Goal: Task Accomplishment & Management: Complete application form

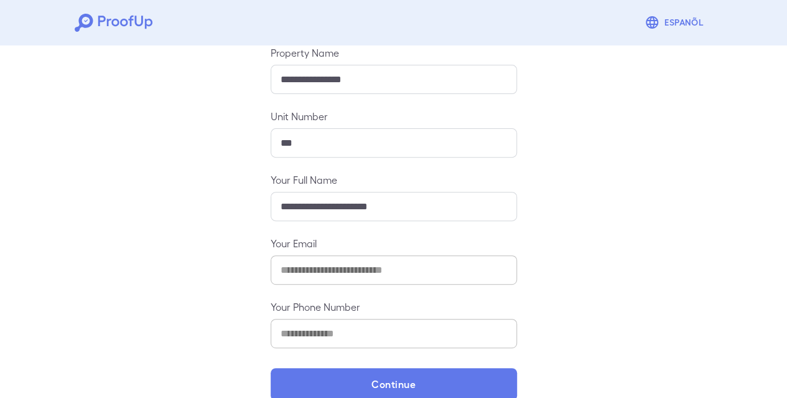
scroll to position [166, 0]
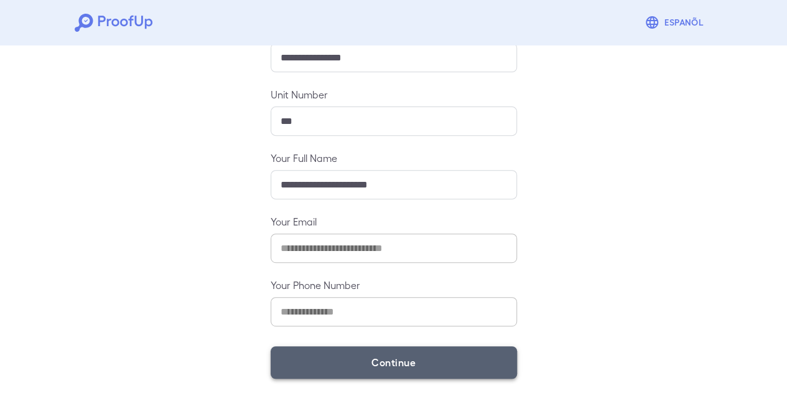
click at [423, 355] on button "Continue" at bounding box center [394, 362] width 246 height 32
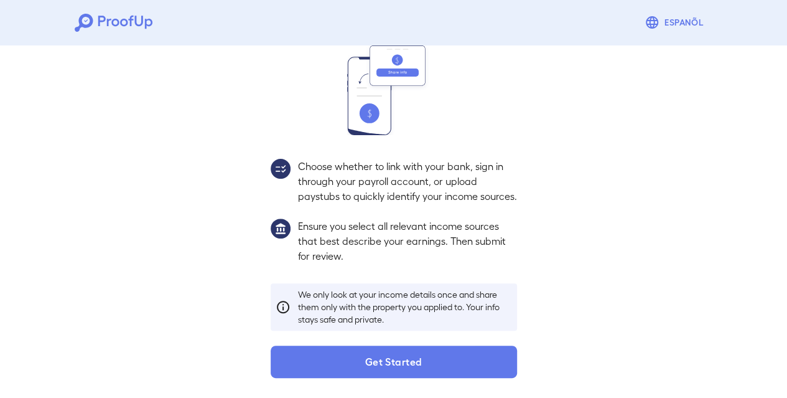
scroll to position [148, 0]
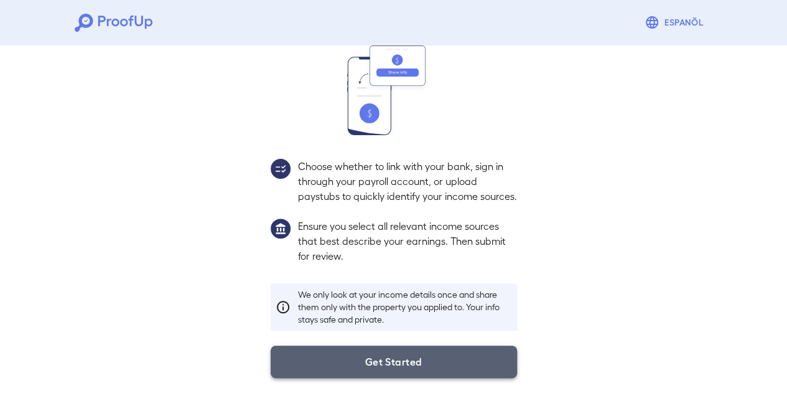
click at [395, 356] on button "Get Started" at bounding box center [394, 361] width 246 height 32
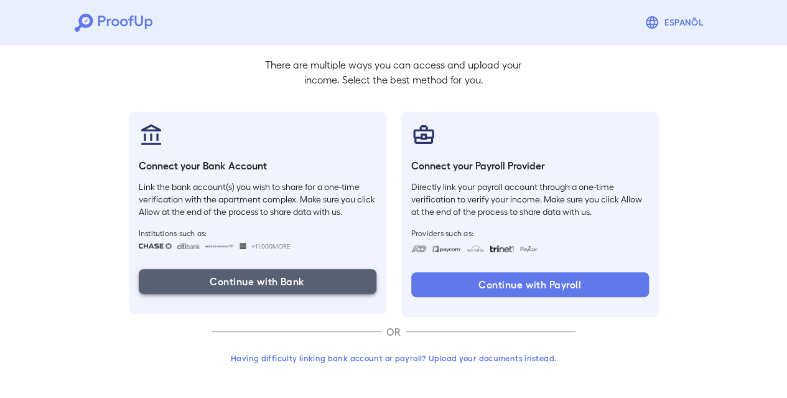
click at [261, 278] on button "Continue with Bank" at bounding box center [258, 281] width 238 height 25
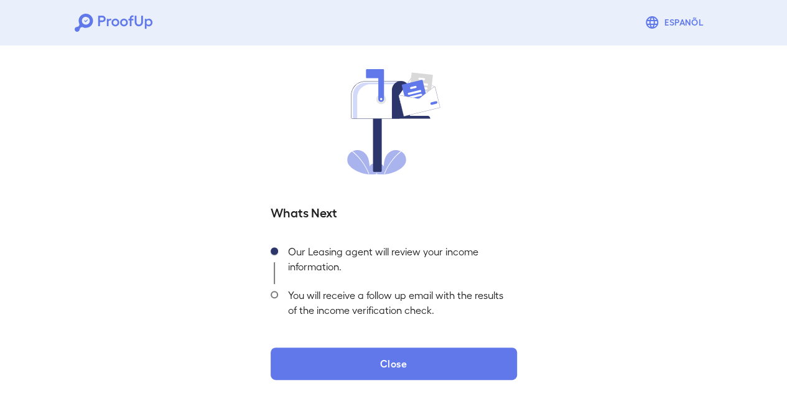
scroll to position [79, 0]
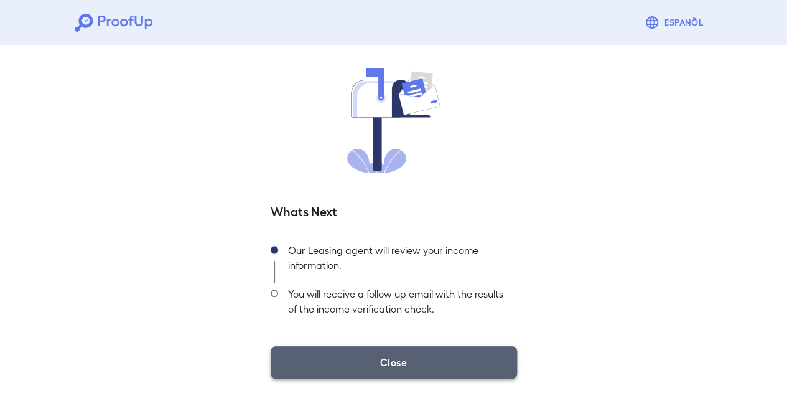
click at [419, 363] on button "Close" at bounding box center [394, 362] width 246 height 32
